Goal: Transaction & Acquisition: Purchase product/service

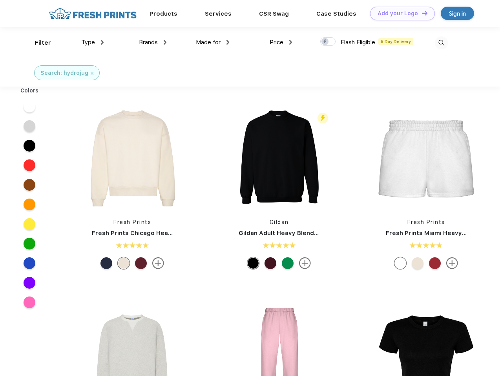
scroll to position [0, 0]
click at [399, 13] on link "Add your Logo Design Tool" at bounding box center [402, 14] width 65 height 14
click at [0, 0] on div "Design Tool" at bounding box center [0, 0] width 0 height 0
click at [421, 13] on link "Add your Logo Design Tool" at bounding box center [402, 14] width 65 height 14
click at [38, 43] on div "Filter" at bounding box center [43, 42] width 16 height 9
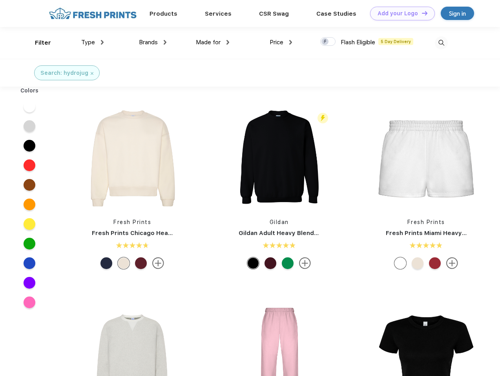
click at [93, 42] on span "Type" at bounding box center [88, 42] width 14 height 7
click at [153, 42] on span "Brands" at bounding box center [148, 42] width 19 height 7
click at [213, 42] on span "Made for" at bounding box center [208, 42] width 25 height 7
click at [281, 42] on span "Price" at bounding box center [276, 42] width 14 height 7
click at [328, 42] on div at bounding box center [327, 41] width 15 height 9
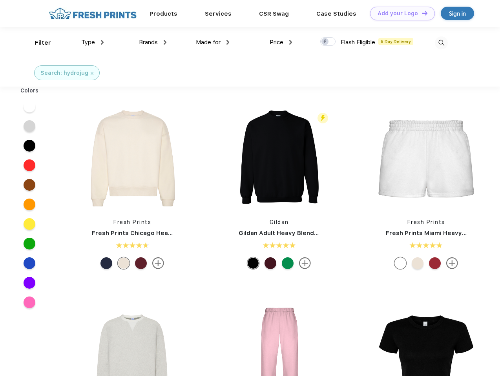
click at [325, 42] on input "checkbox" at bounding box center [322, 39] width 5 height 5
click at [441, 43] on img at bounding box center [440, 42] width 13 height 13
